Goal: Task Accomplishment & Management: Use online tool/utility

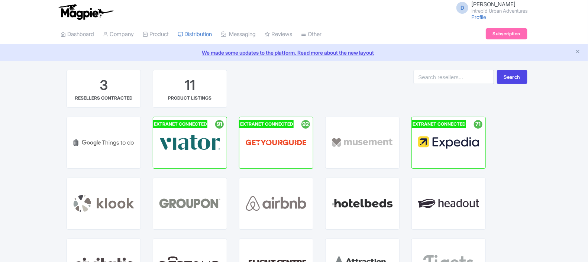
scroll to position [23, 0]
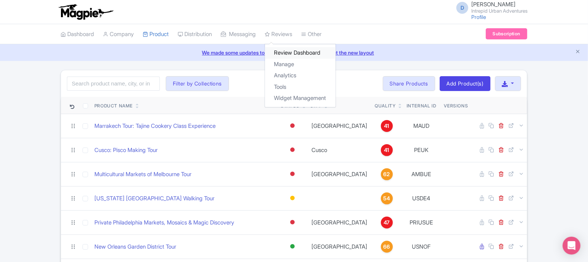
click at [296, 50] on link "Review Dashboard" at bounding box center [300, 53] width 71 height 12
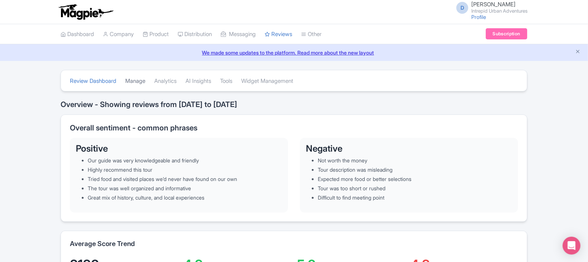
click at [137, 81] on link "Manage" at bounding box center [135, 81] width 20 height 20
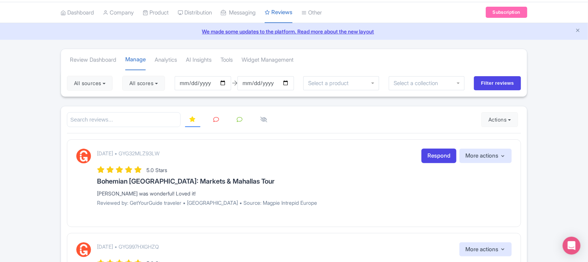
scroll to position [36, 0]
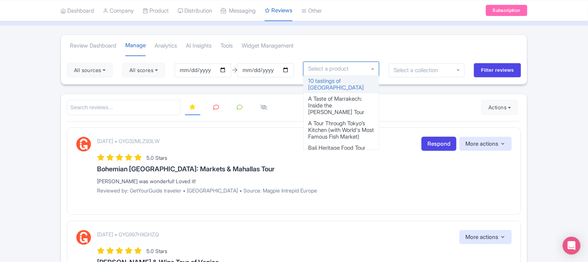
click at [360, 67] on div at bounding box center [341, 69] width 76 height 14
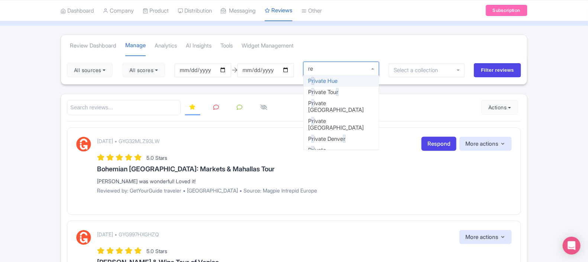
type input "red"
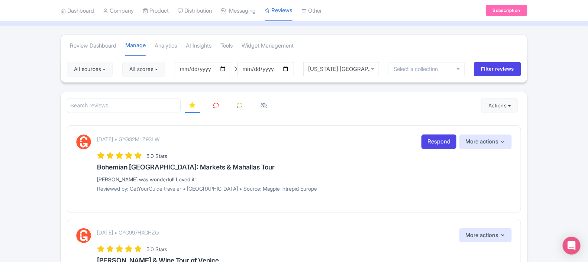
scroll to position [0, 0]
click at [483, 71] on input "Filter reviews" at bounding box center [497, 69] width 47 height 14
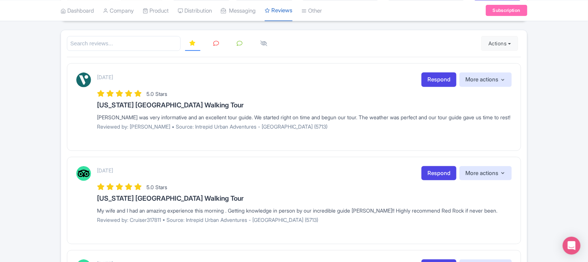
scroll to position [100, 0]
